Goal: Task Accomplishment & Management: Manage account settings

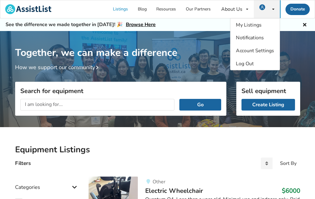
click at [272, 8] on icon at bounding box center [273, 9] width 2 height 4
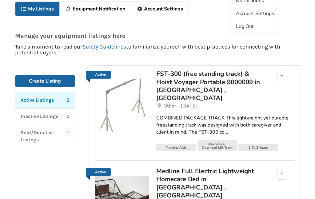
scroll to position [38, 0]
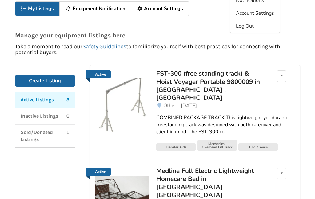
click at [174, 109] on link "COMBINED PACKAGE TRACK This lightweight yet durable freestanding track was desi…" at bounding box center [225, 124] width 138 height 31
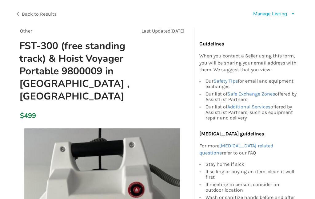
scroll to position [34, 0]
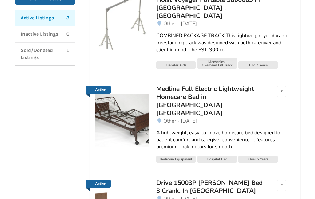
scroll to position [121, 0]
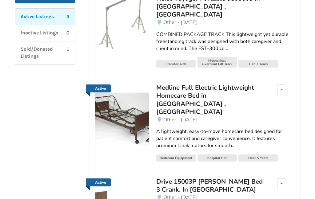
click at [116, 111] on img at bounding box center [122, 120] width 54 height 54
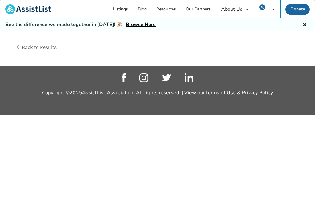
click at [115, 199] on html "Listings Blog Resources Our Partners About Us About AssistList Our Story Our Te…" at bounding box center [157, 99] width 315 height 199
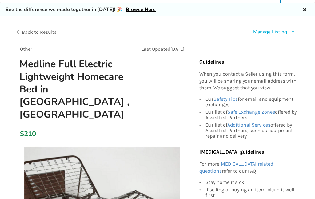
scroll to position [19, 0]
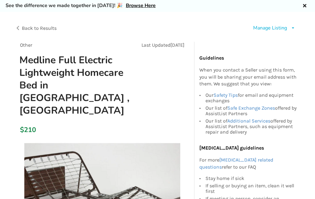
click at [150, 35] on div "Back to Results" at bounding box center [86, 28] width 143 height 17
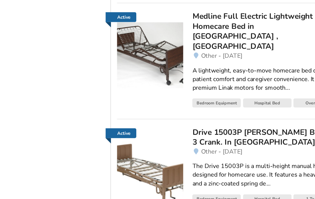
scroll to position [197, 43]
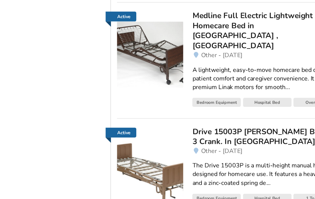
click at [95, 119] on img at bounding box center [122, 139] width 54 height 54
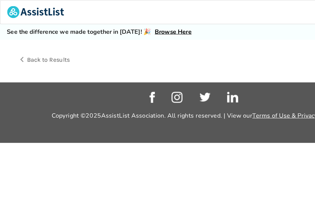
click at [123, 199] on html "My Listings Notifications Account Settings Log Out Listings Blog Resources Our …" at bounding box center [157, 99] width 315 height 199
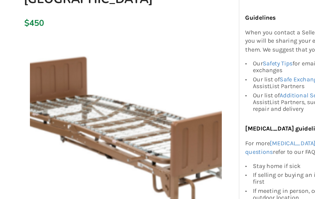
scroll to position [120, 0]
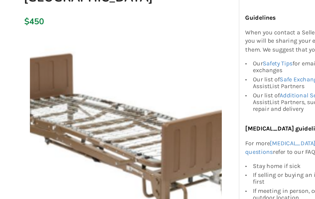
click at [26, 27] on div at bounding box center [102, 106] width 174 height 159
